Goal: Task Accomplishment & Management: Use online tool/utility

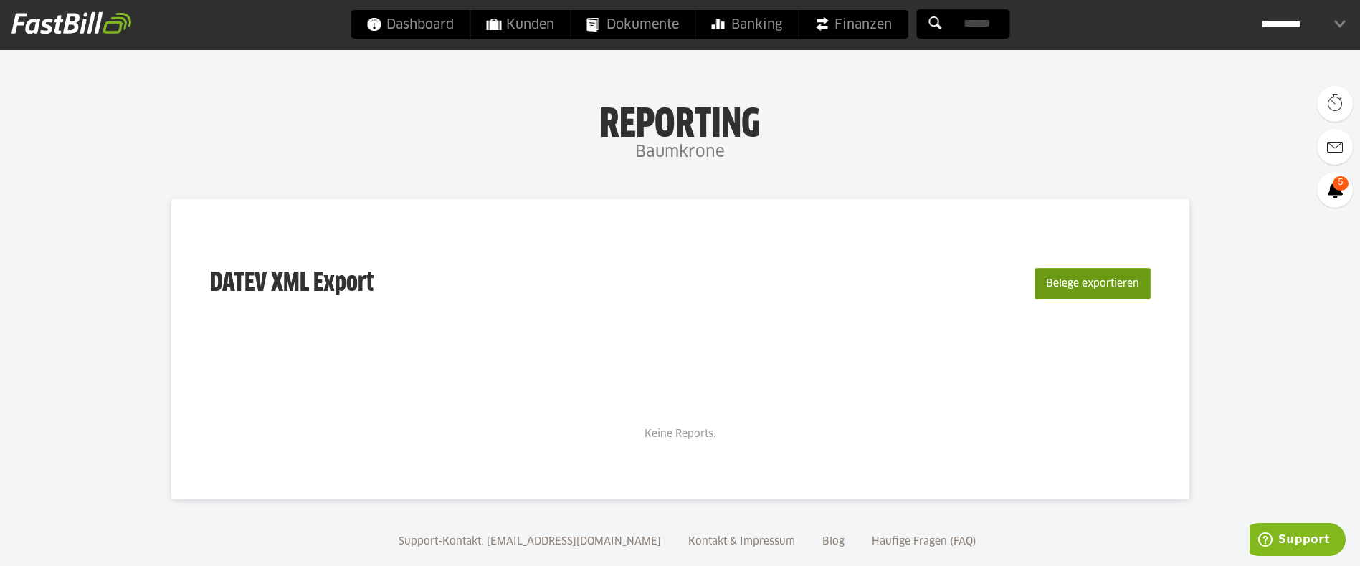
click at [1067, 282] on button "Belege exportieren" at bounding box center [1092, 284] width 116 height 32
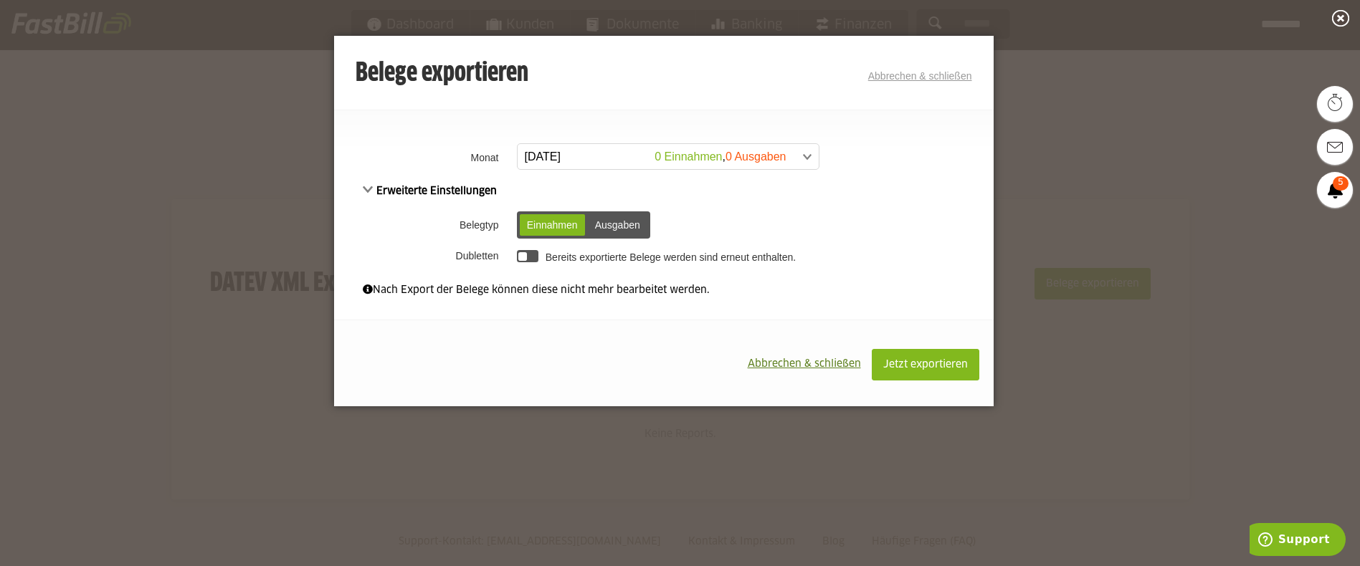
click at [803, 156] on span at bounding box center [660, 157] width 301 height 26
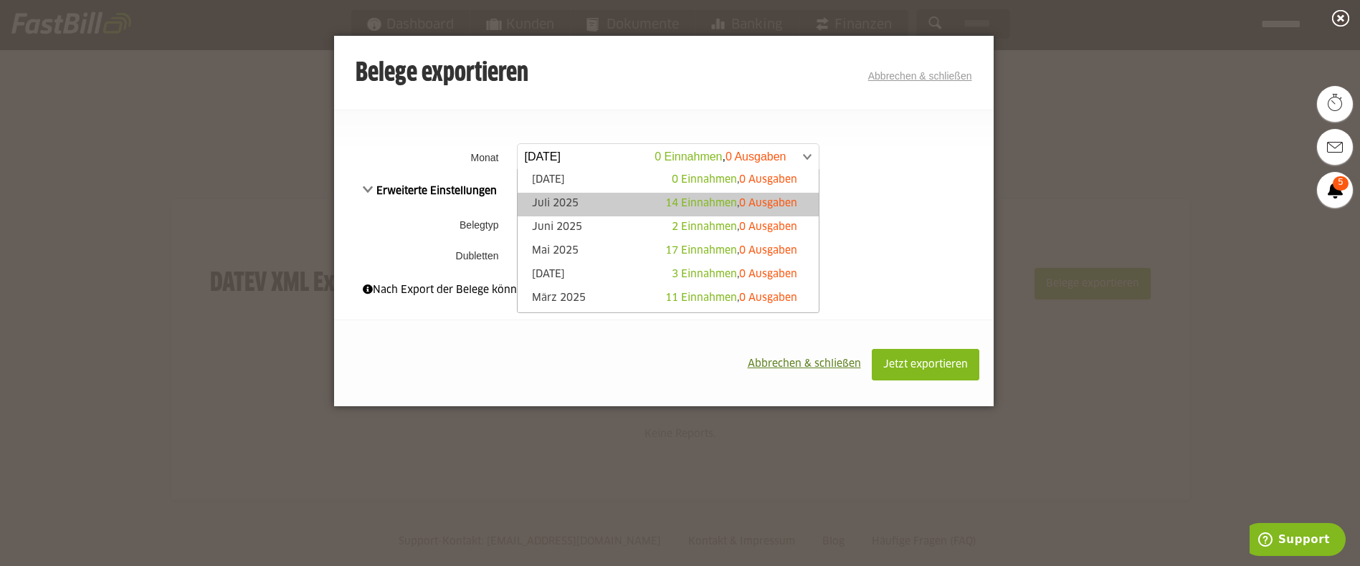
click at [554, 203] on link "Juli 2025 14 Einnahmen , 0 Ausgaben" at bounding box center [668, 204] width 287 height 16
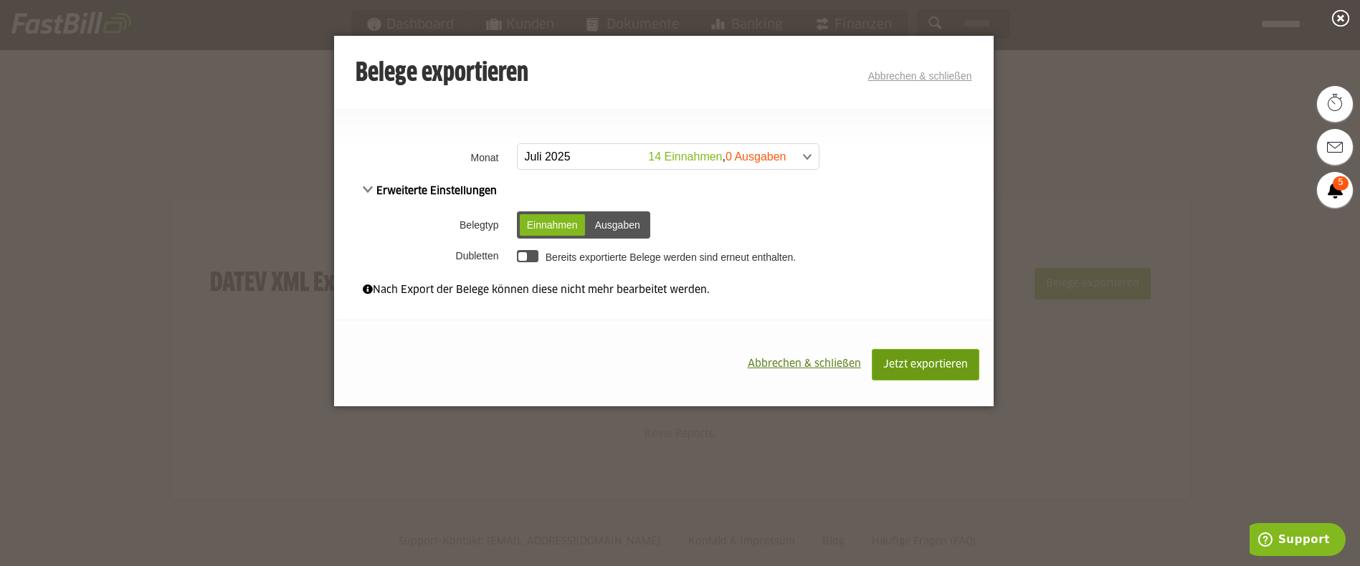
click at [923, 364] on span "Jetzt exportieren" at bounding box center [925, 365] width 85 height 10
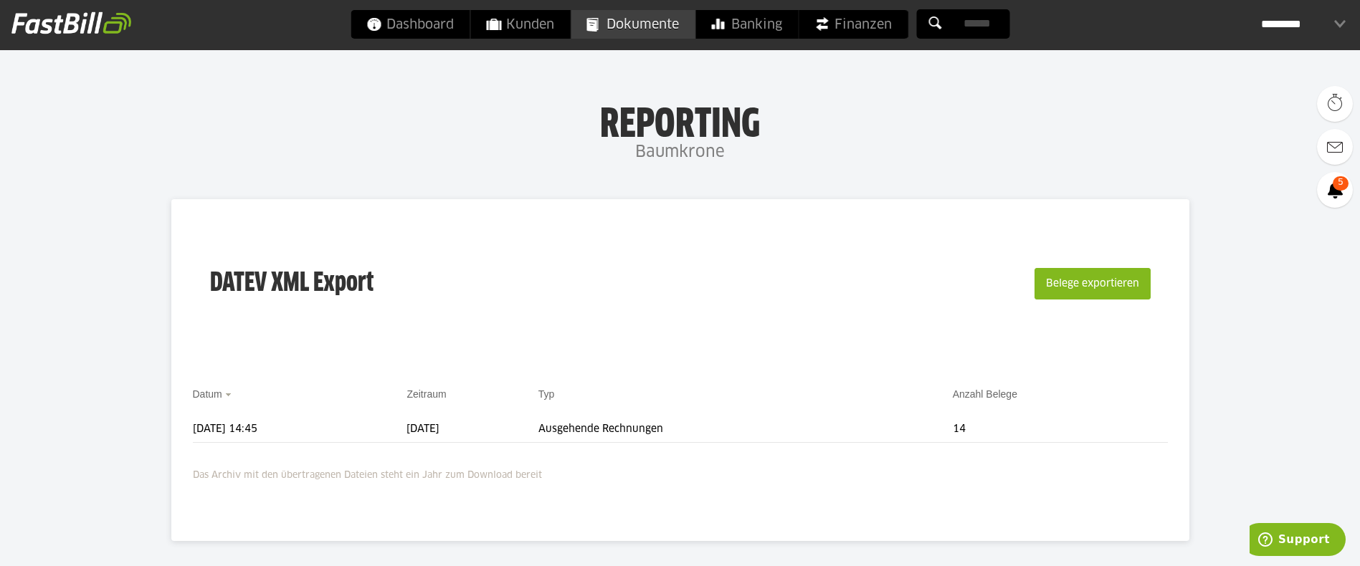
click at [656, 22] on span "Dokumente" at bounding box center [632, 24] width 92 height 29
